Goal: Task Accomplishment & Management: Use online tool/utility

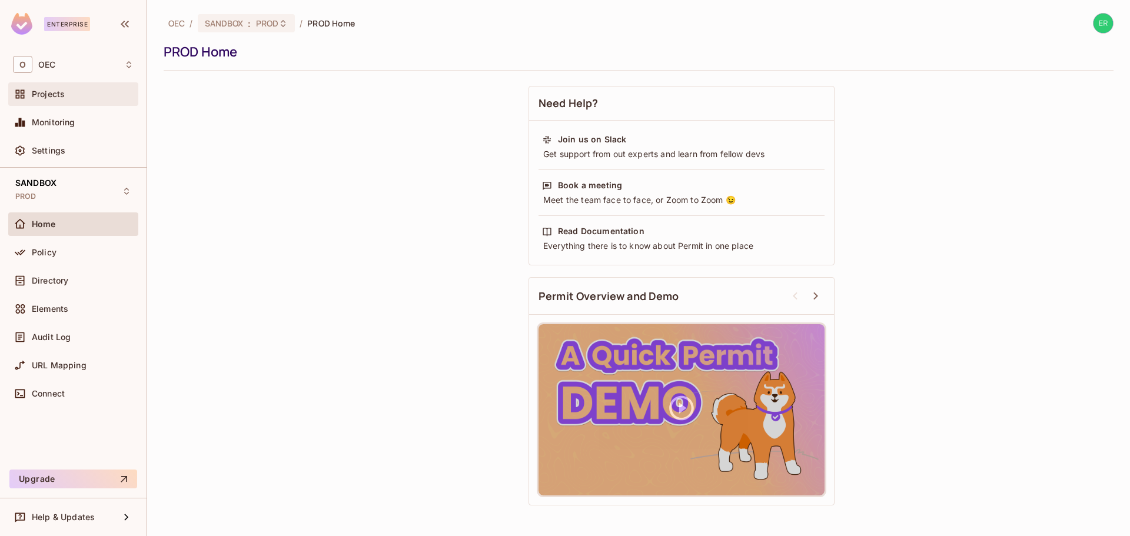
click at [77, 103] on div "Projects" at bounding box center [73, 94] width 130 height 24
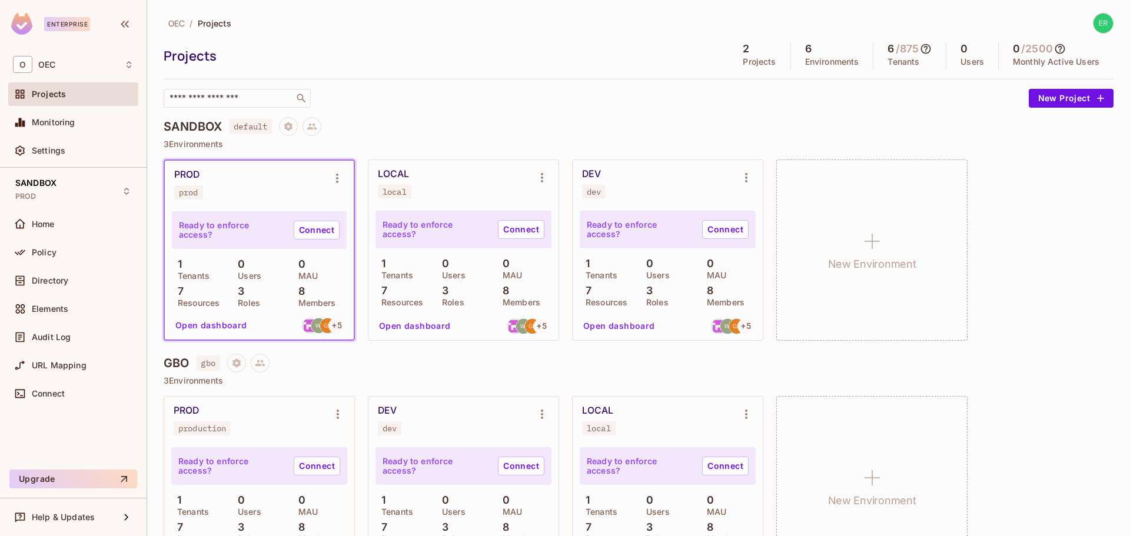
scroll to position [54, 0]
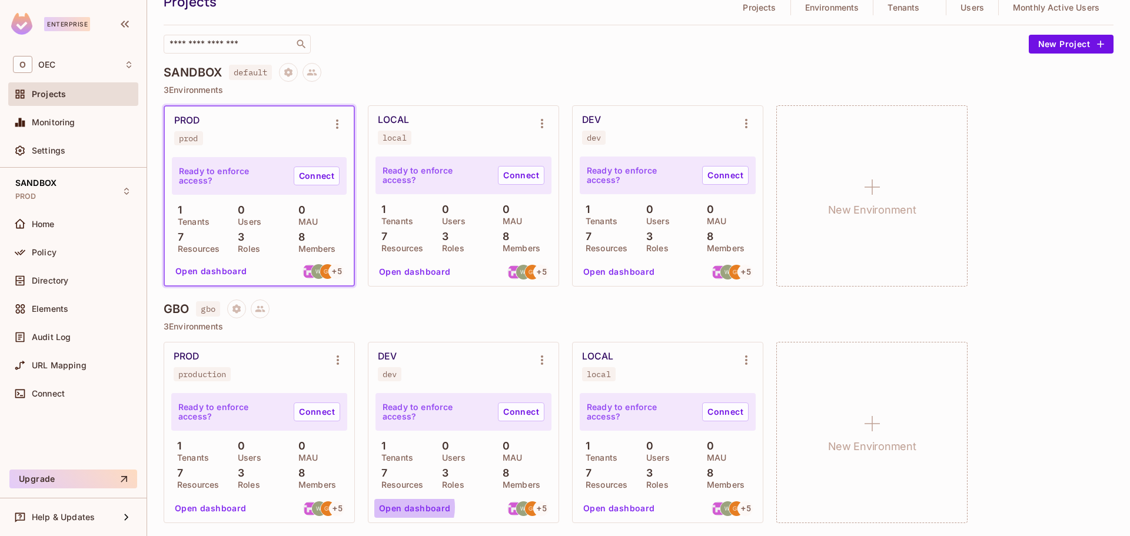
click at [403, 507] on button "Open dashboard" at bounding box center [414, 508] width 81 height 19
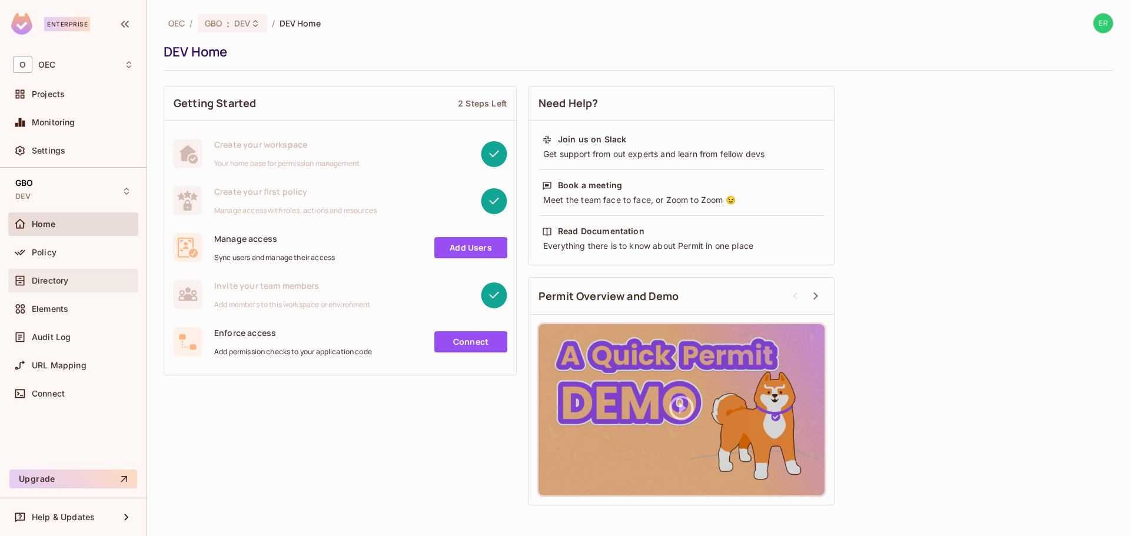
click at [68, 279] on span "Directory" at bounding box center [50, 280] width 36 height 9
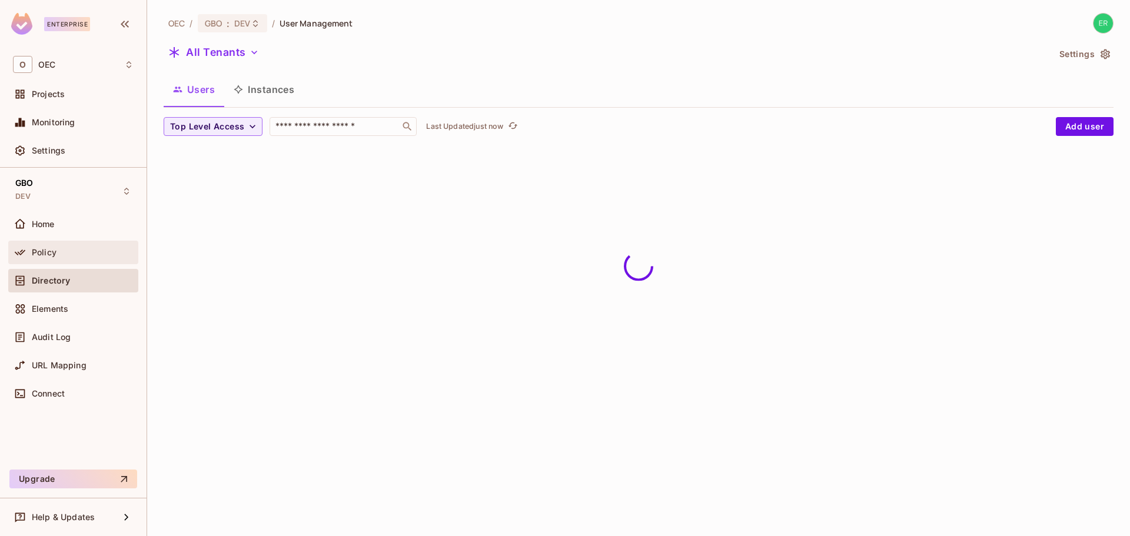
click at [89, 250] on div "Policy" at bounding box center [83, 252] width 102 height 9
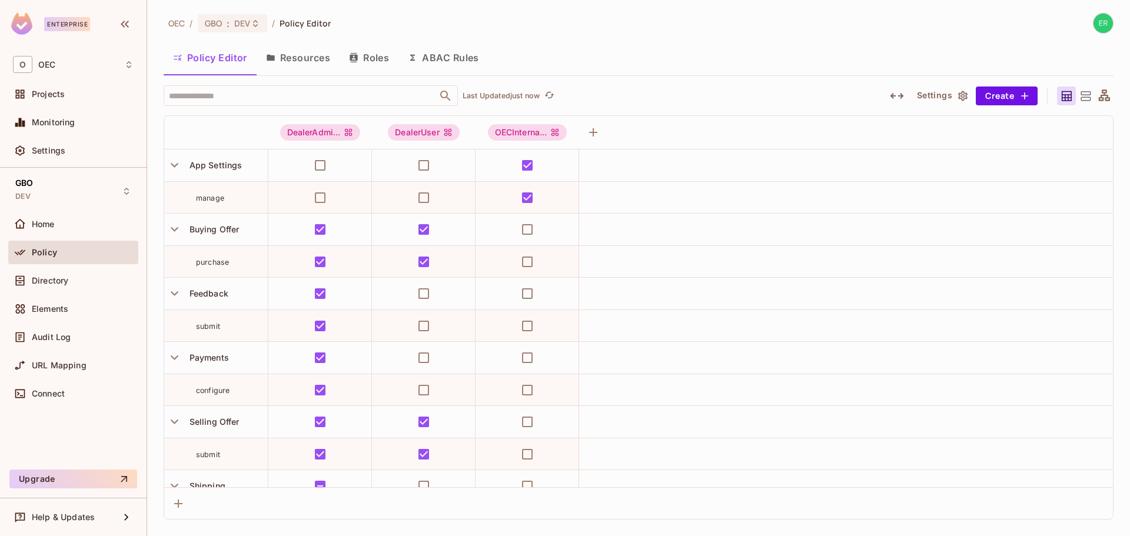
click at [309, 56] on button "Resources" at bounding box center [298, 57] width 83 height 29
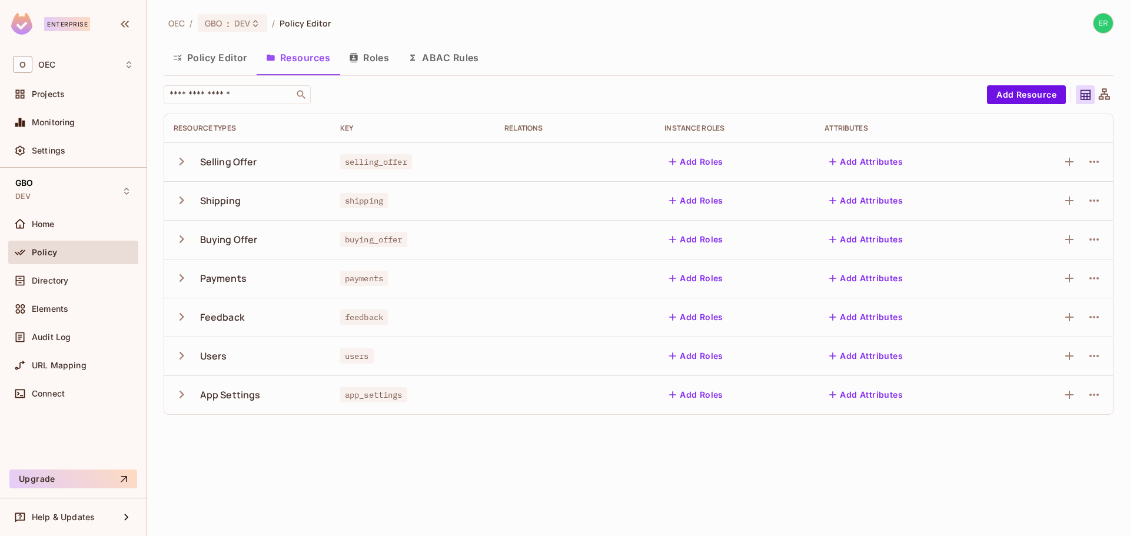
click at [200, 63] on button "Policy Editor" at bounding box center [210, 57] width 93 height 29
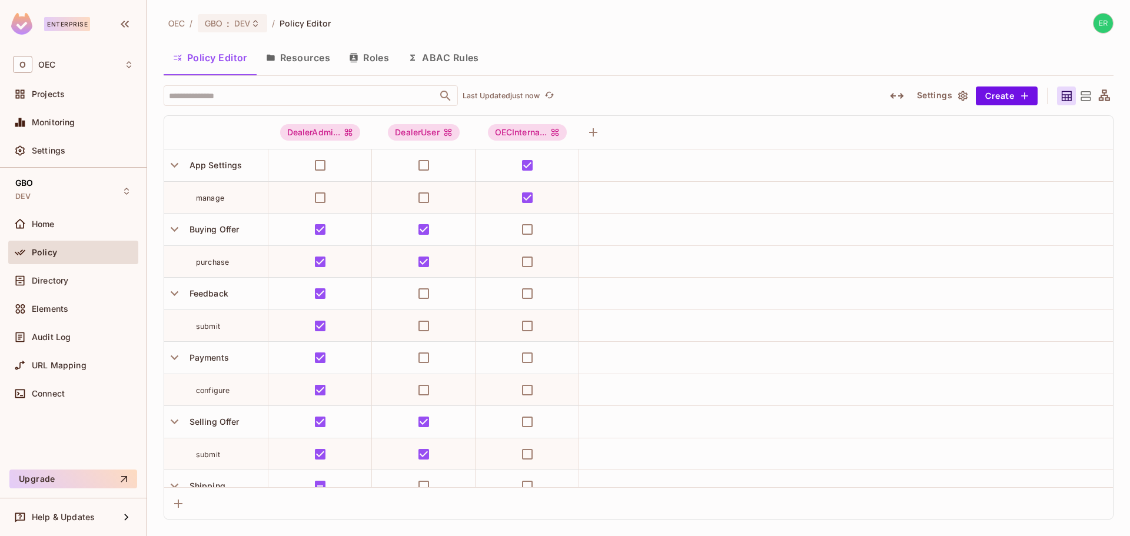
click at [440, 60] on button "ABAC Rules" at bounding box center [443, 57] width 90 height 29
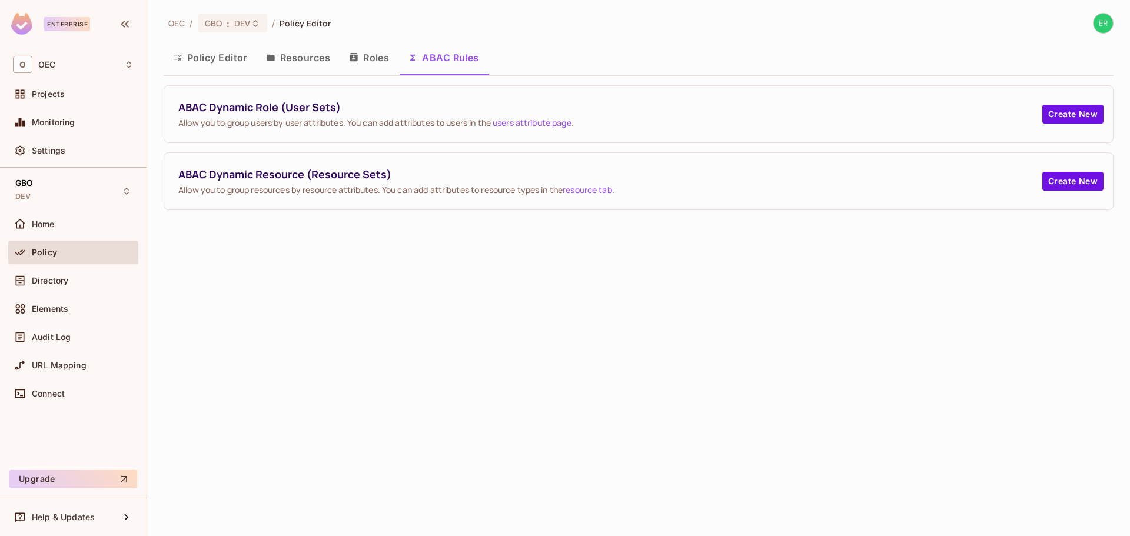
click at [327, 63] on button "Resources" at bounding box center [298, 57] width 83 height 29
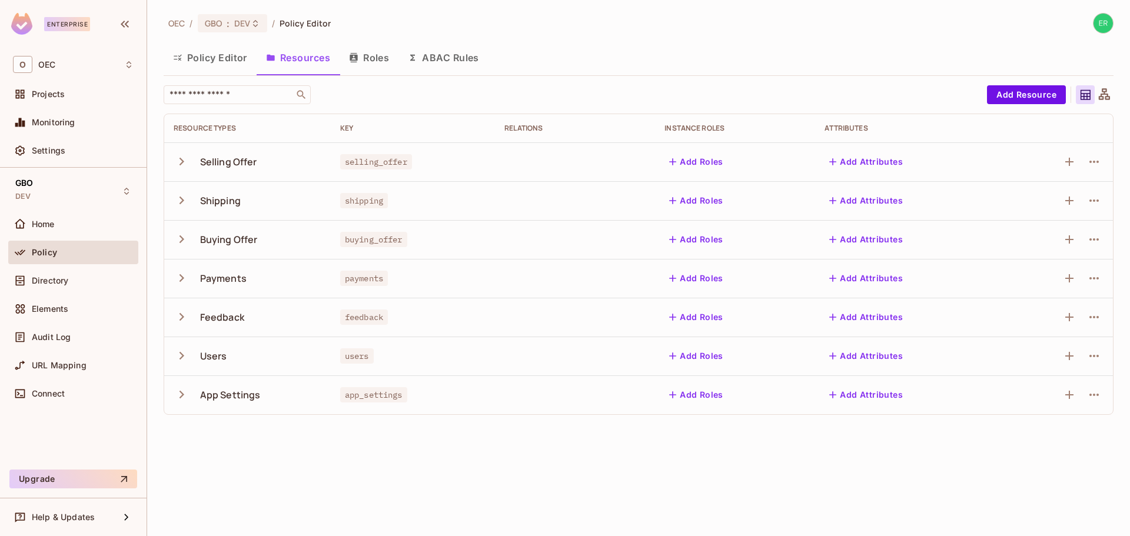
click at [182, 161] on icon "button" at bounding box center [182, 162] width 5 height 8
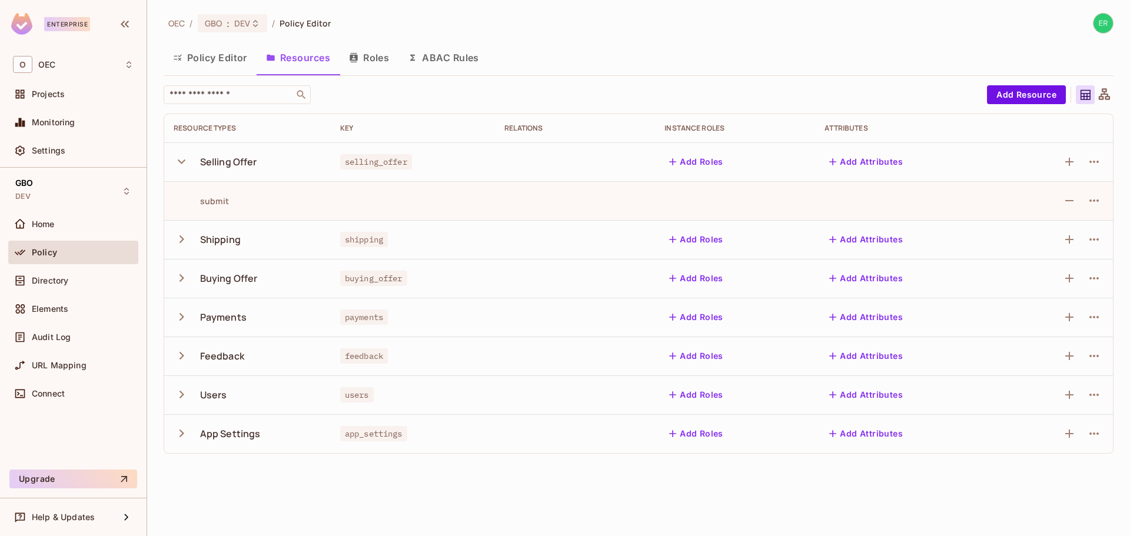
click at [182, 161] on icon "button" at bounding box center [182, 162] width 16 height 16
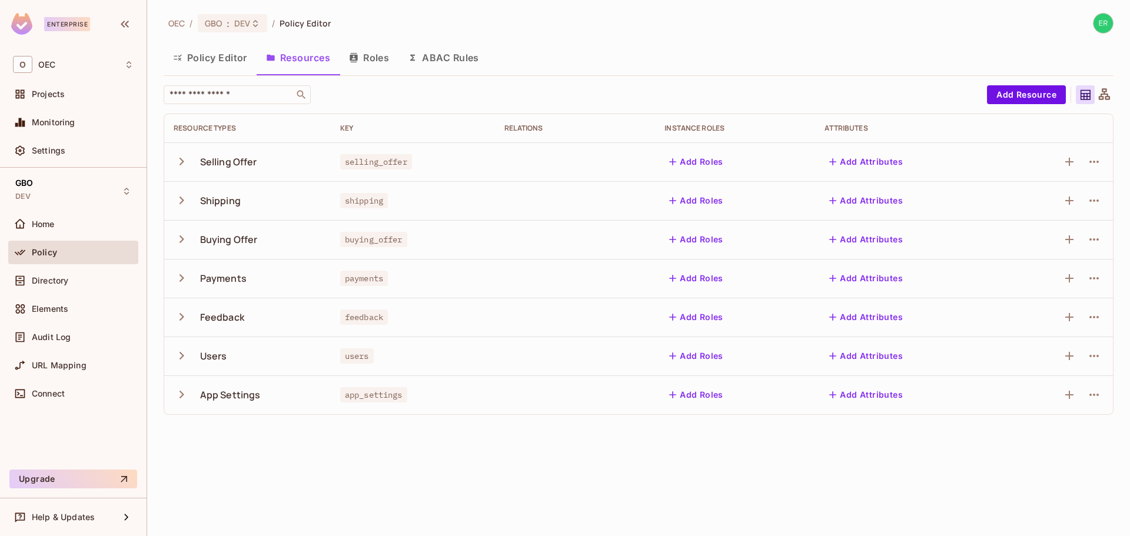
click at [181, 188] on button "button" at bounding box center [184, 200] width 21 height 25
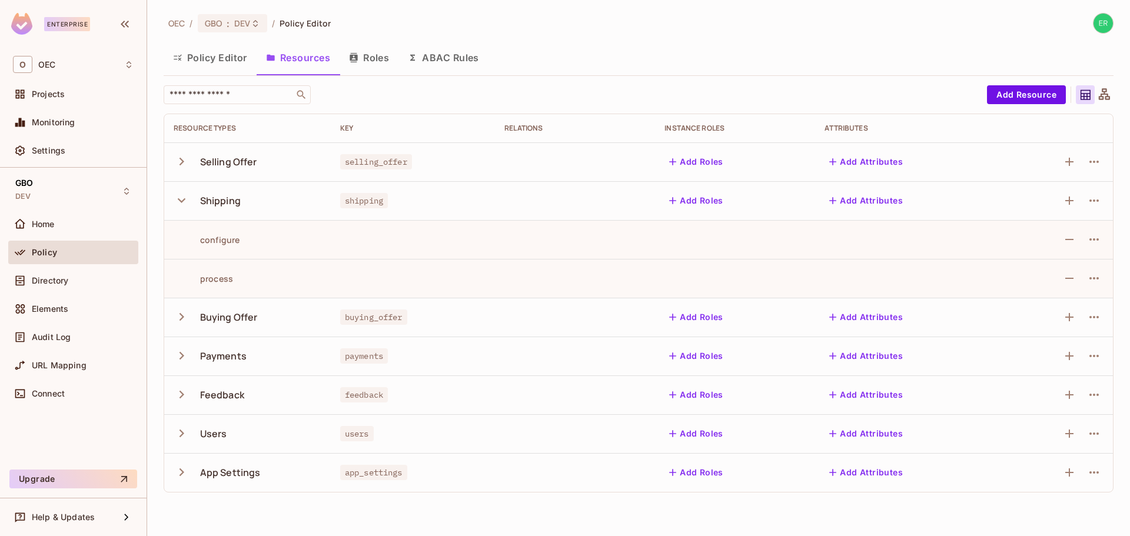
click at [178, 166] on icon "button" at bounding box center [182, 162] width 16 height 16
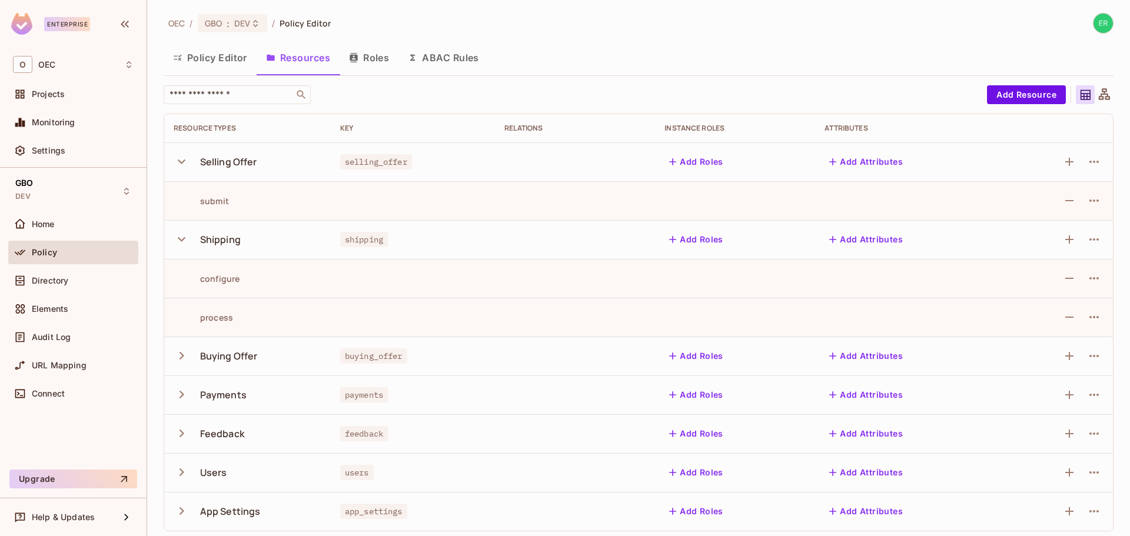
click at [178, 239] on icon "button" at bounding box center [182, 239] width 16 height 16
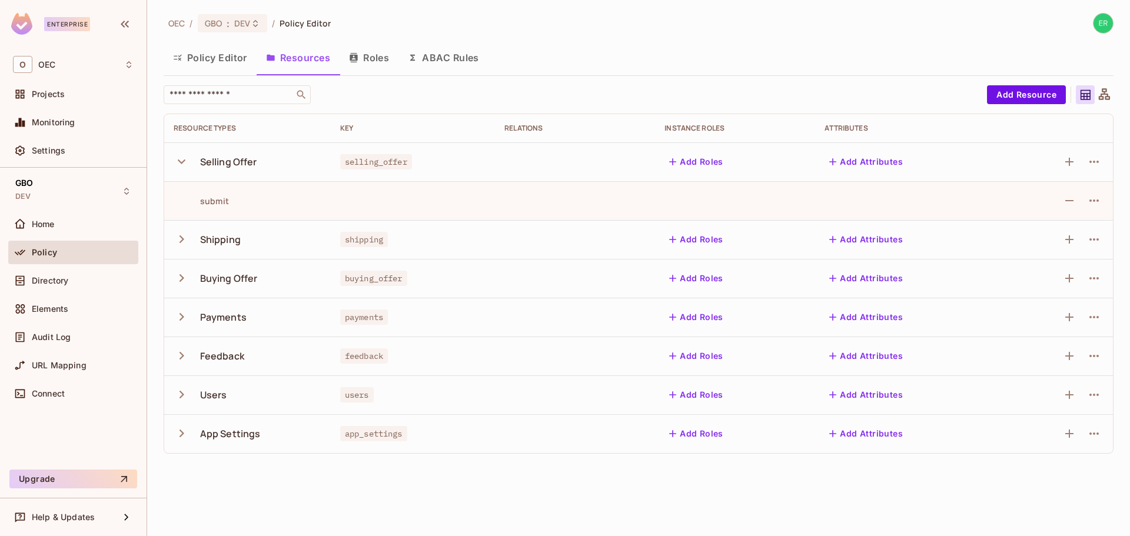
click at [177, 164] on icon "button" at bounding box center [182, 162] width 16 height 16
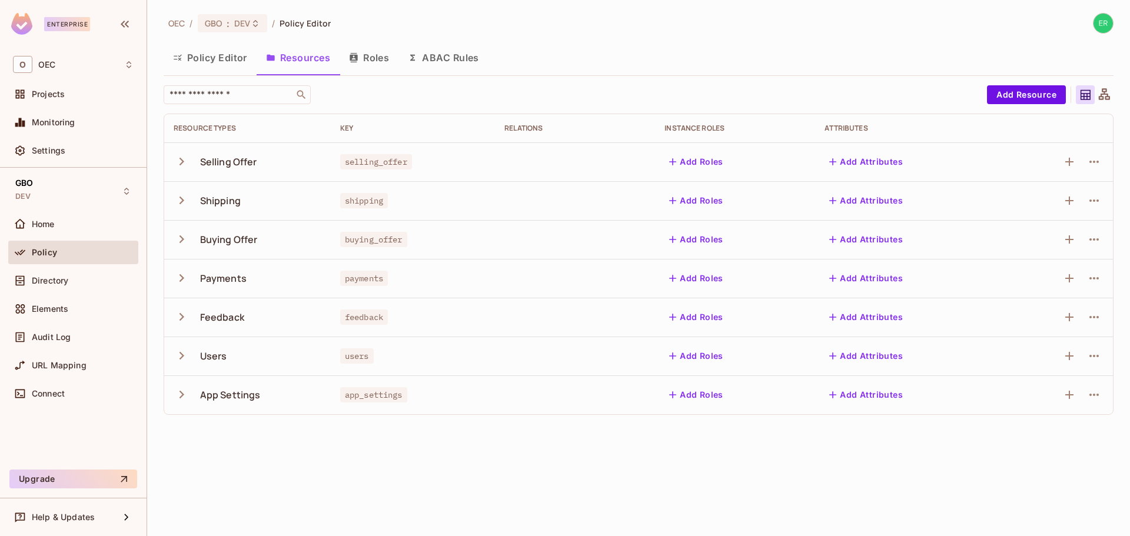
click at [200, 434] on div "OEC / GBO : DEV / Policy Editor Policy Editor Resources Roles ABAC Rules ​ Add …" at bounding box center [638, 268] width 983 height 536
click at [474, 54] on button "ABAC Rules" at bounding box center [443, 57] width 90 height 29
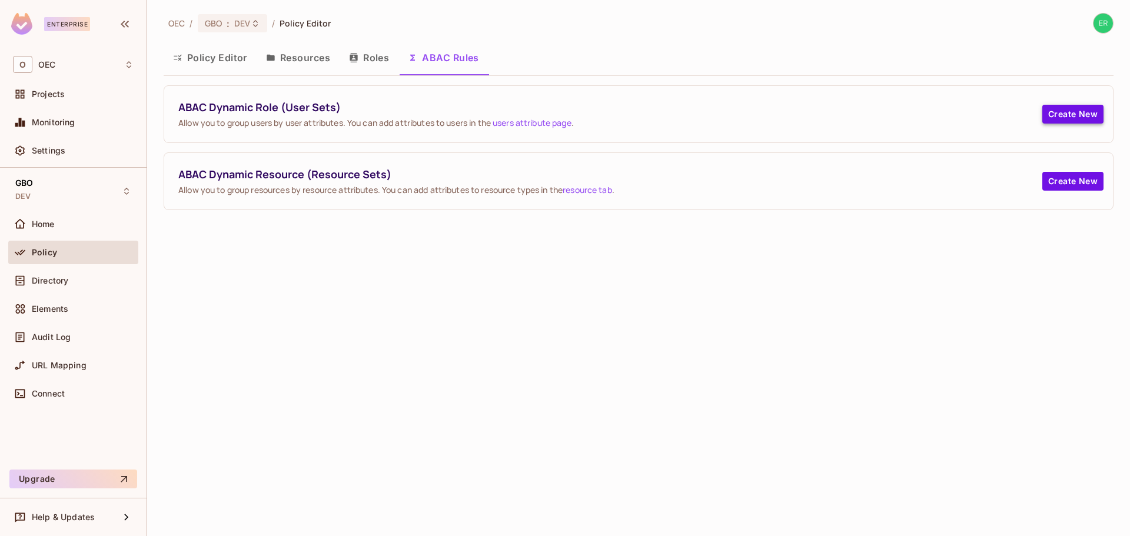
click at [1059, 111] on button "Create New" at bounding box center [1072, 114] width 61 height 19
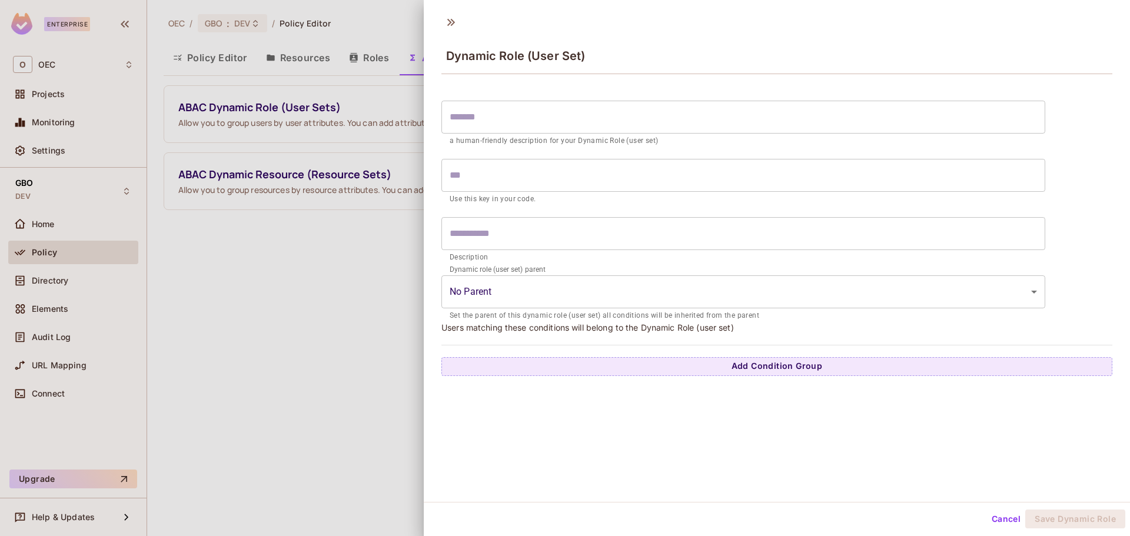
click at [540, 170] on input "text" at bounding box center [743, 175] width 604 height 33
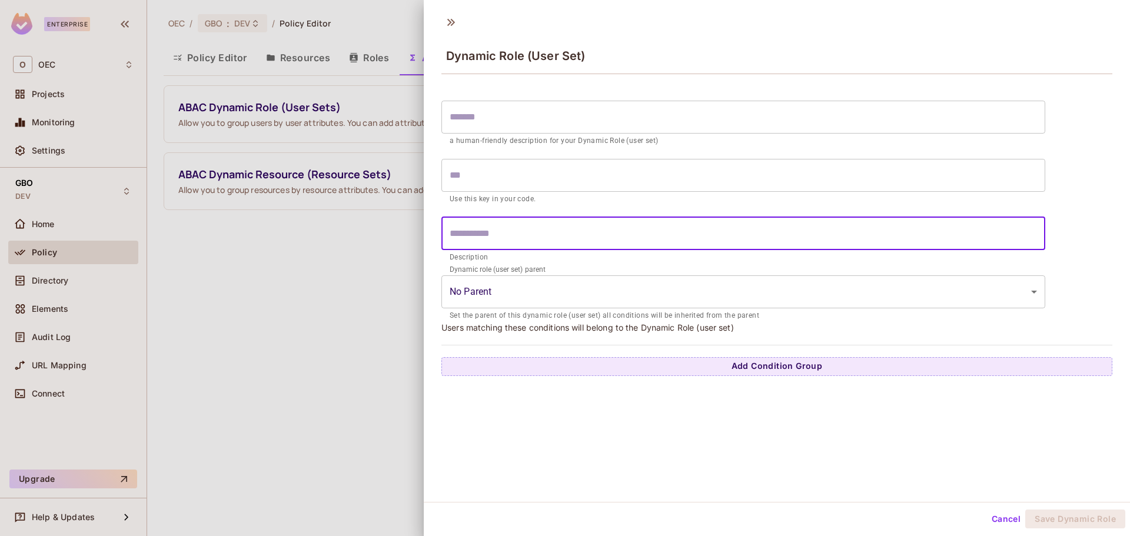
click at [513, 241] on input "text" at bounding box center [743, 233] width 604 height 33
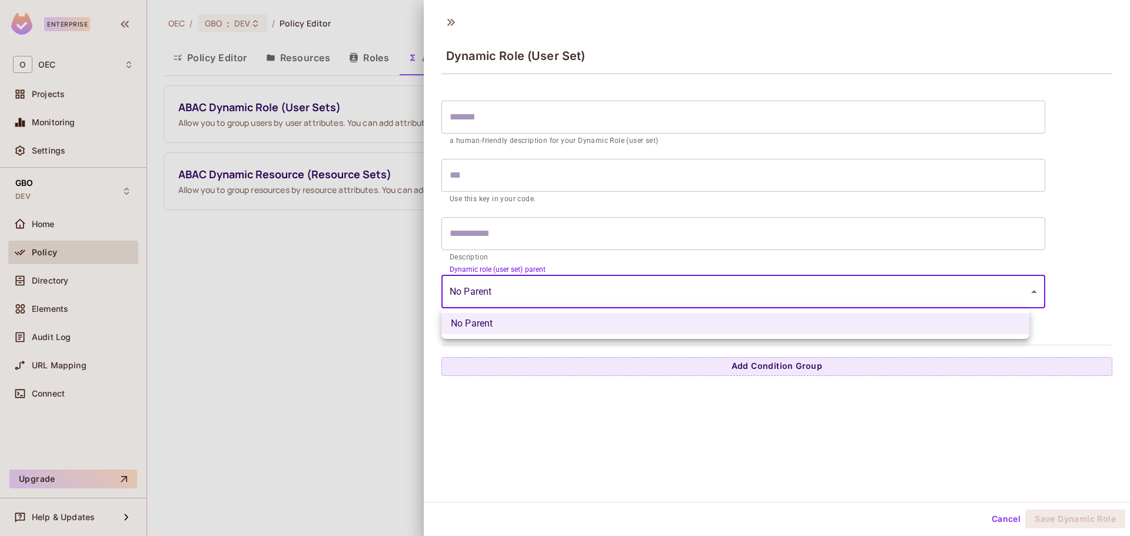
click at [520, 301] on body "Enterprise O OEC Projects Monitoring Settings GBO DEV Home Policy Directory Ele…" at bounding box center [565, 268] width 1130 height 536
click at [520, 301] on div at bounding box center [565, 268] width 1130 height 536
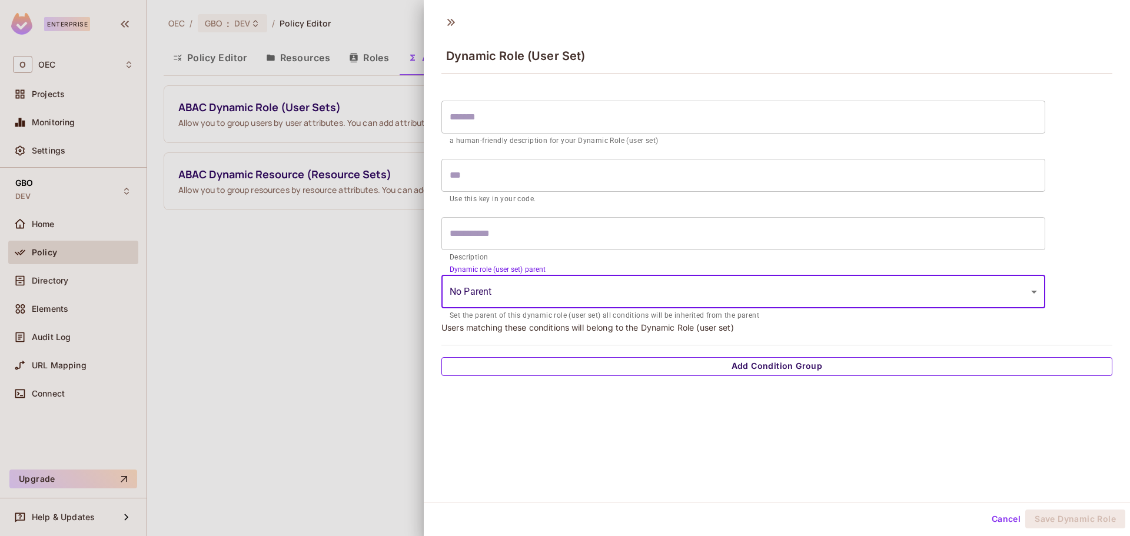
click at [671, 369] on button "Add Condition Group" at bounding box center [776, 366] width 671 height 19
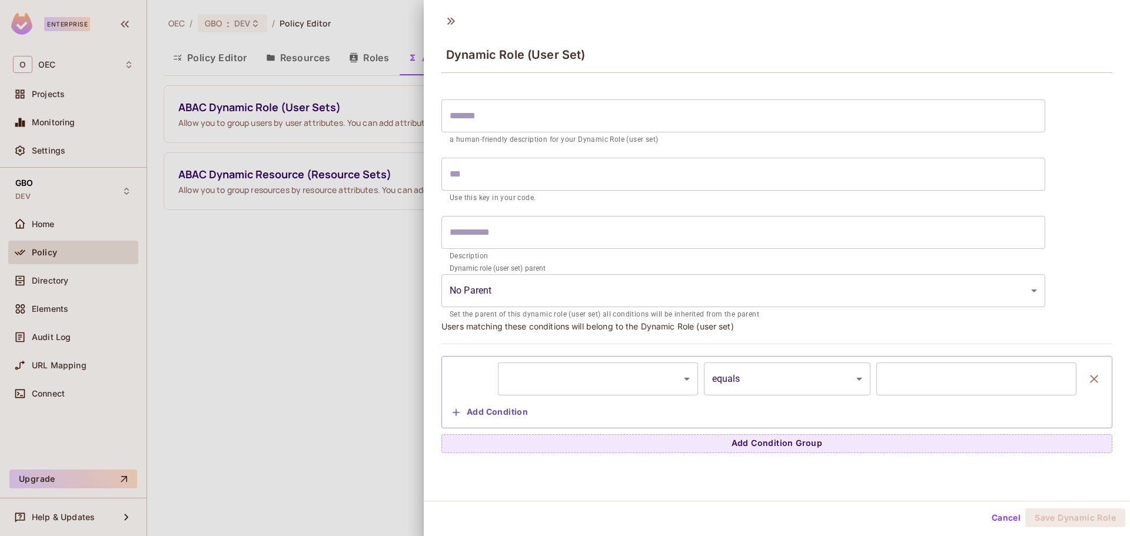
scroll to position [2, 0]
click at [642, 370] on body "Enterprise O OEC Projects Monitoring Settings GBO DEV Home Policy Directory Ele…" at bounding box center [565, 268] width 1130 height 536
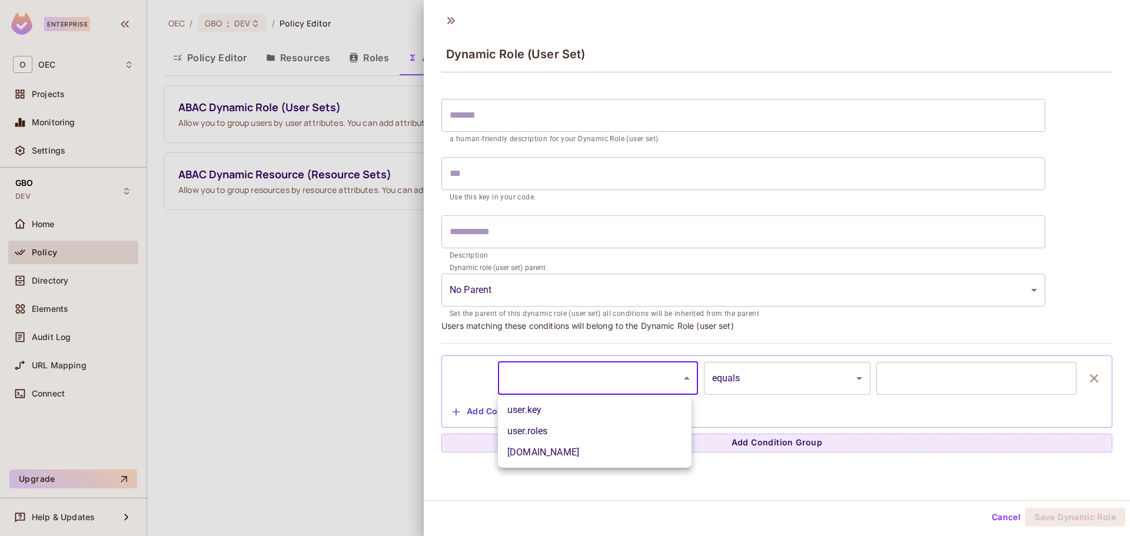
click at [617, 413] on li "user.key" at bounding box center [595, 410] width 194 height 21
type input "********"
click at [927, 389] on input "text" at bounding box center [976, 378] width 200 height 33
click at [634, 378] on body "Enterprise O OEC Projects Monitoring Settings GBO DEV Home Policy Directory Ele…" at bounding box center [565, 268] width 1130 height 536
click at [634, 378] on div at bounding box center [565, 268] width 1130 height 536
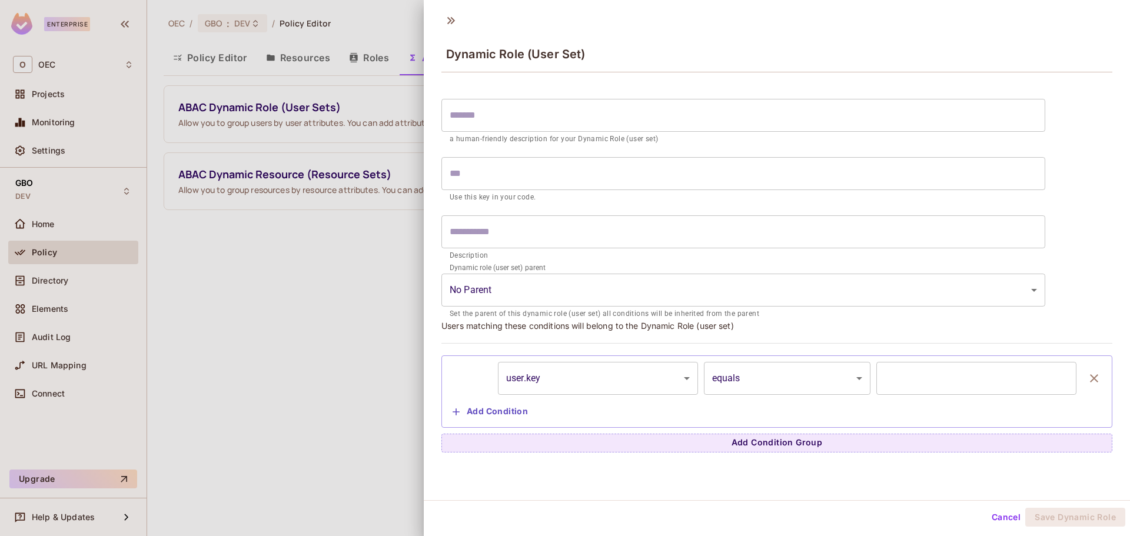
click at [451, 11] on div "Dynamic Role (User Set) ​ a human-friendly description for your Dynamic Role (u…" at bounding box center [777, 253] width 706 height 494
click at [454, 14] on icon at bounding box center [450, 20] width 19 height 19
